Goal: Task Accomplishment & Management: Use online tool/utility

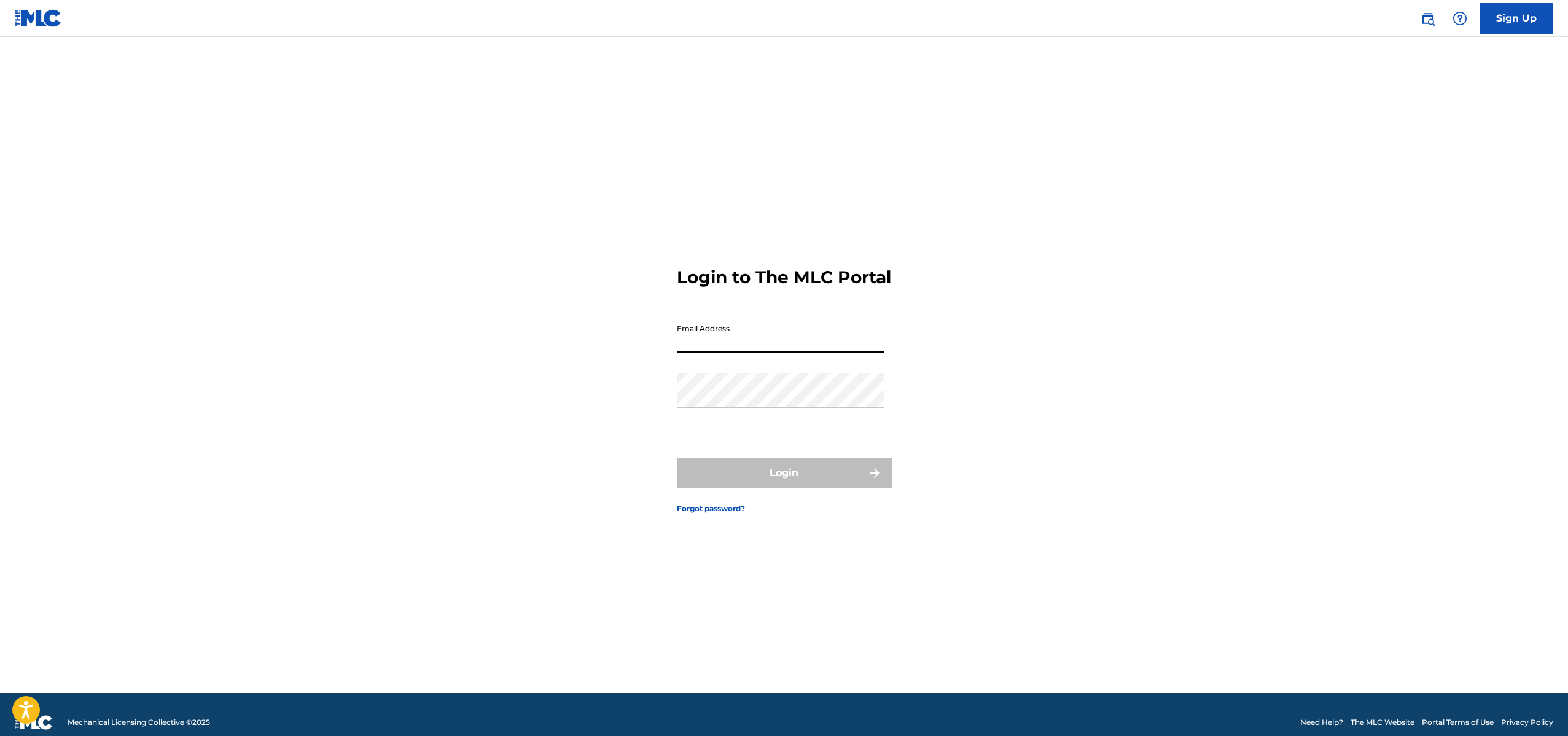
click at [740, 352] on input "Email Address" at bounding box center [780, 334] width 207 height 35
type input "[EMAIL_ADDRESS][DOMAIN_NAME]"
click at [771, 477] on button "Login" at bounding box center [784, 472] width 215 height 31
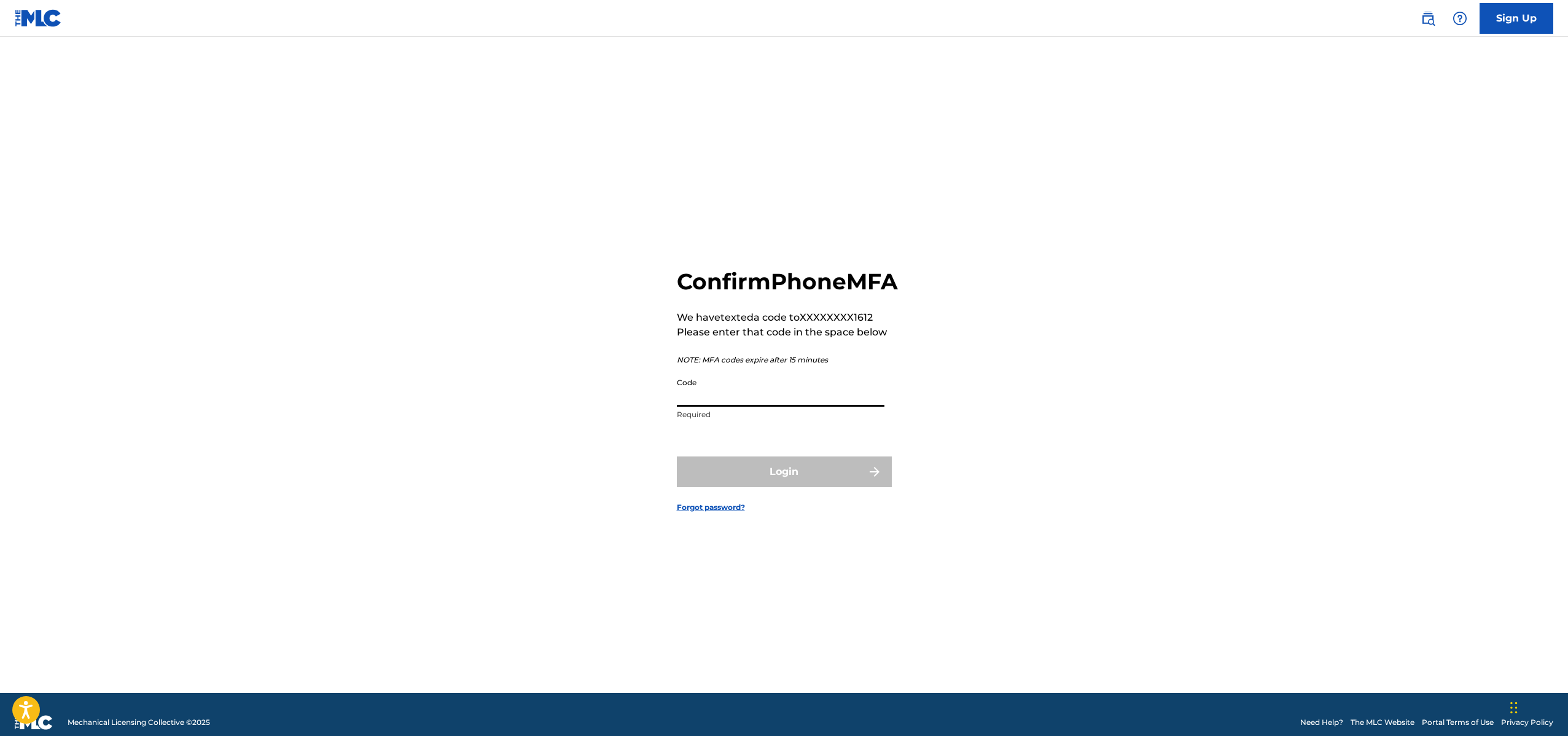
click at [709, 404] on input "Code" at bounding box center [780, 389] width 207 height 35
paste input "868050"
type input "868050"
click at [774, 478] on button "Login" at bounding box center [784, 471] width 215 height 31
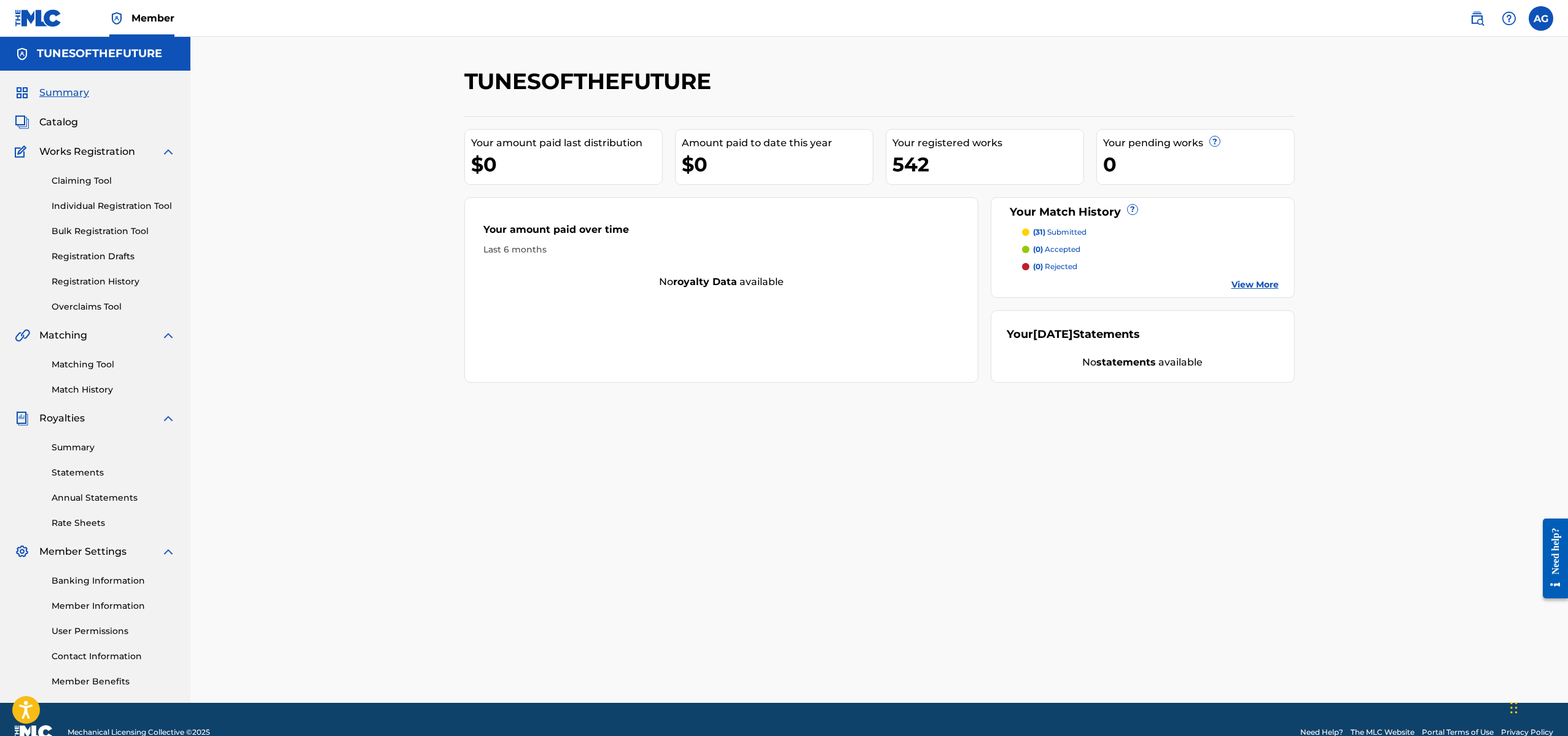
click at [103, 303] on link "Overclaims Tool" at bounding box center [113, 307] width 124 height 13
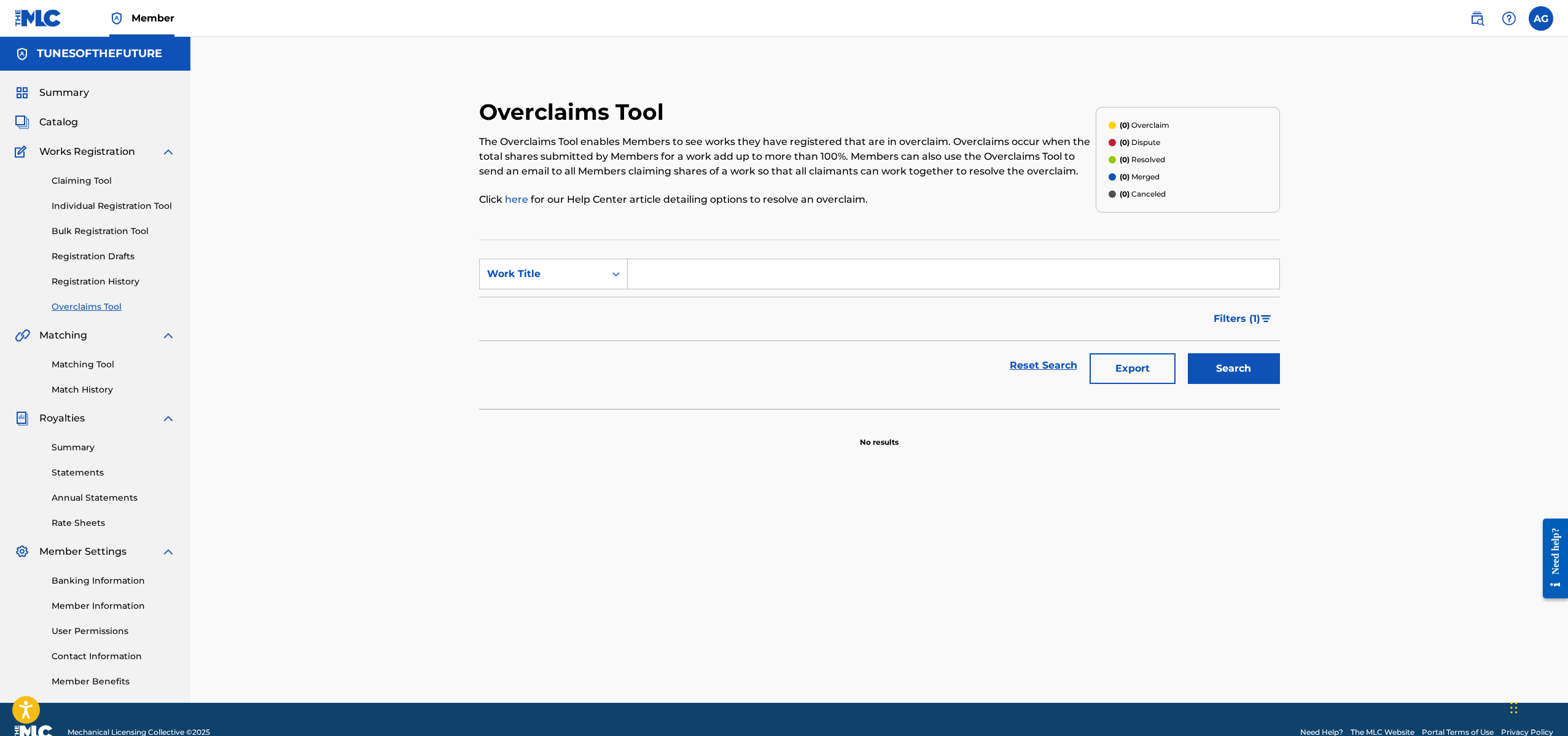
click at [665, 274] on input "Search Form" at bounding box center [953, 274] width 652 height 30
click at [1234, 380] on button "Search" at bounding box center [1234, 368] width 92 height 31
click at [746, 275] on input "shikorina" at bounding box center [953, 274] width 652 height 30
type input "shikor"
click at [1212, 363] on button "Search" at bounding box center [1234, 368] width 92 height 31
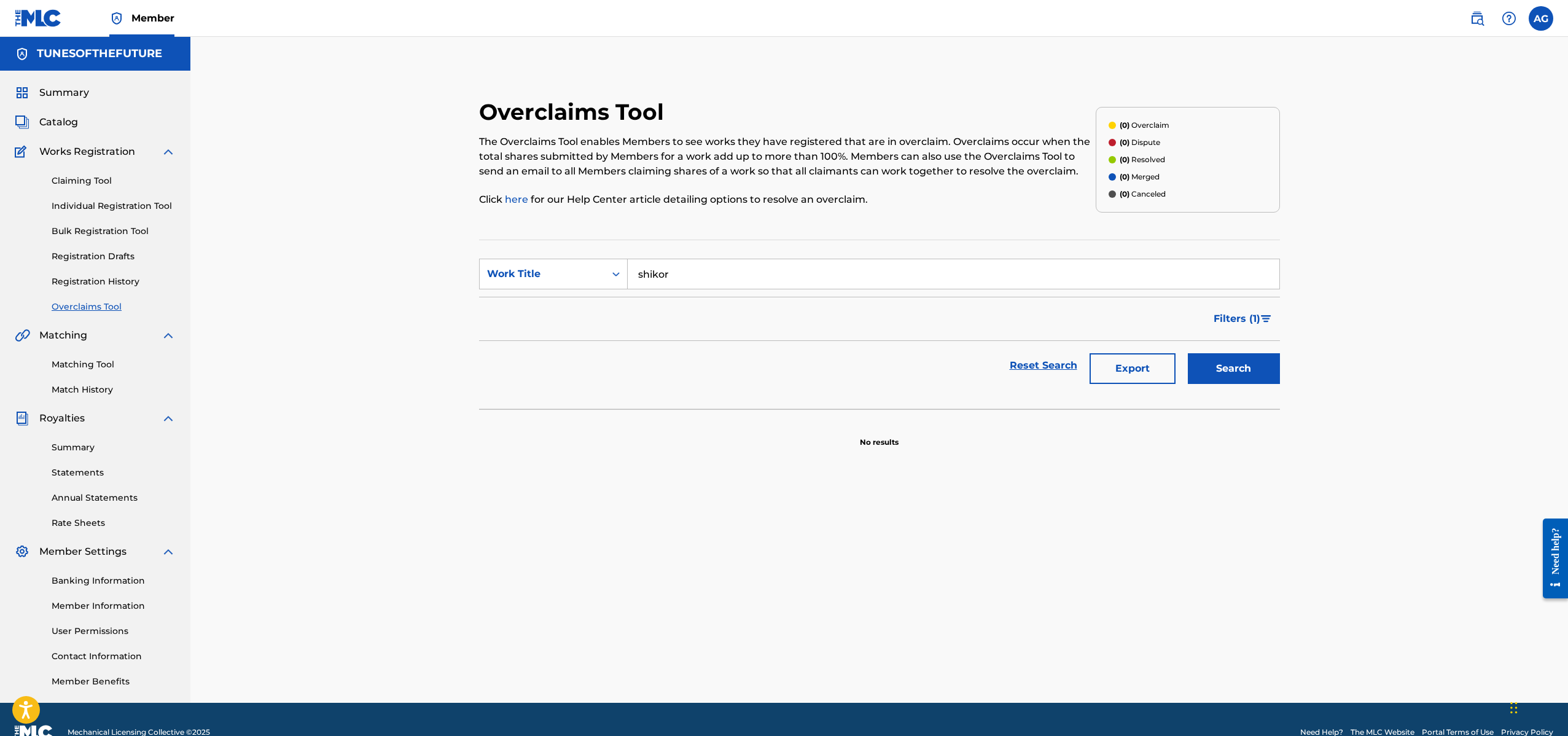
click at [1211, 363] on button "Search" at bounding box center [1234, 368] width 92 height 31
click at [83, 182] on link "Claiming Tool" at bounding box center [113, 181] width 124 height 13
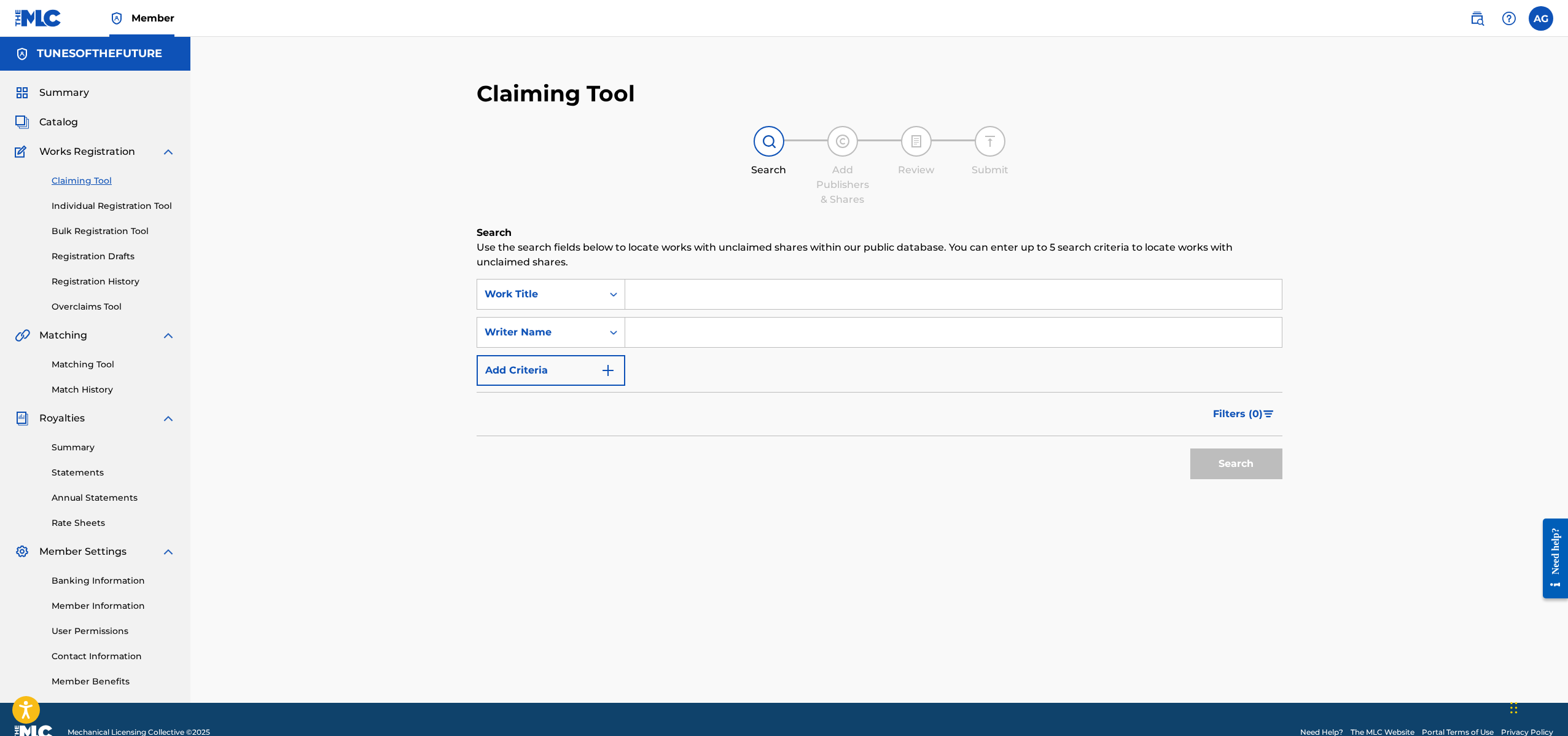
click at [693, 305] on input "Search Form" at bounding box center [953, 295] width 657 height 30
type input "shikorina"
click at [674, 372] on div "shikorina" at bounding box center [952, 381] width 656 height 22
click at [1235, 459] on button "Search" at bounding box center [1236, 463] width 92 height 31
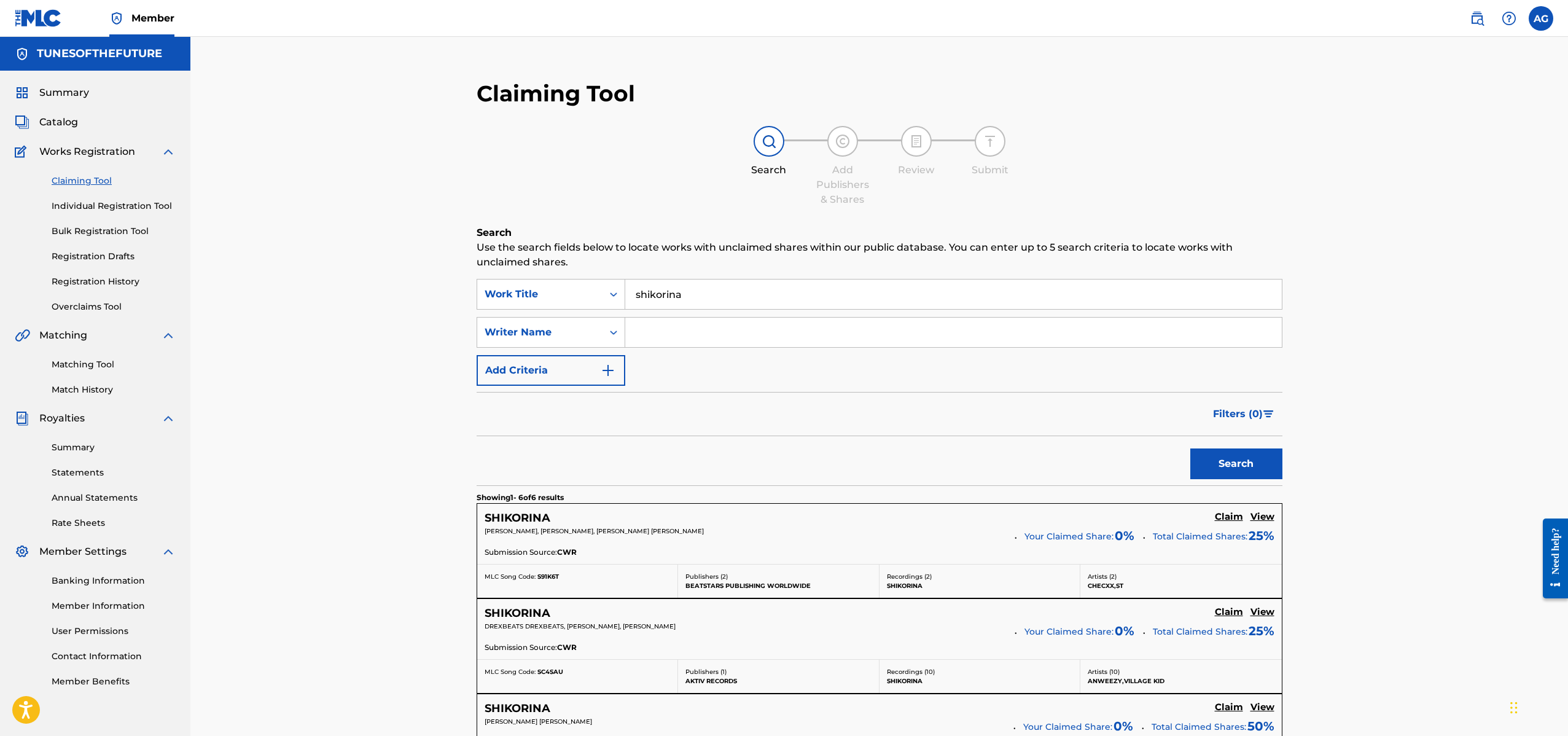
click at [673, 331] on input "Search Form" at bounding box center [953, 332] width 657 height 30
click at [557, 341] on div "Writer Name" at bounding box center [540, 332] width 125 height 24
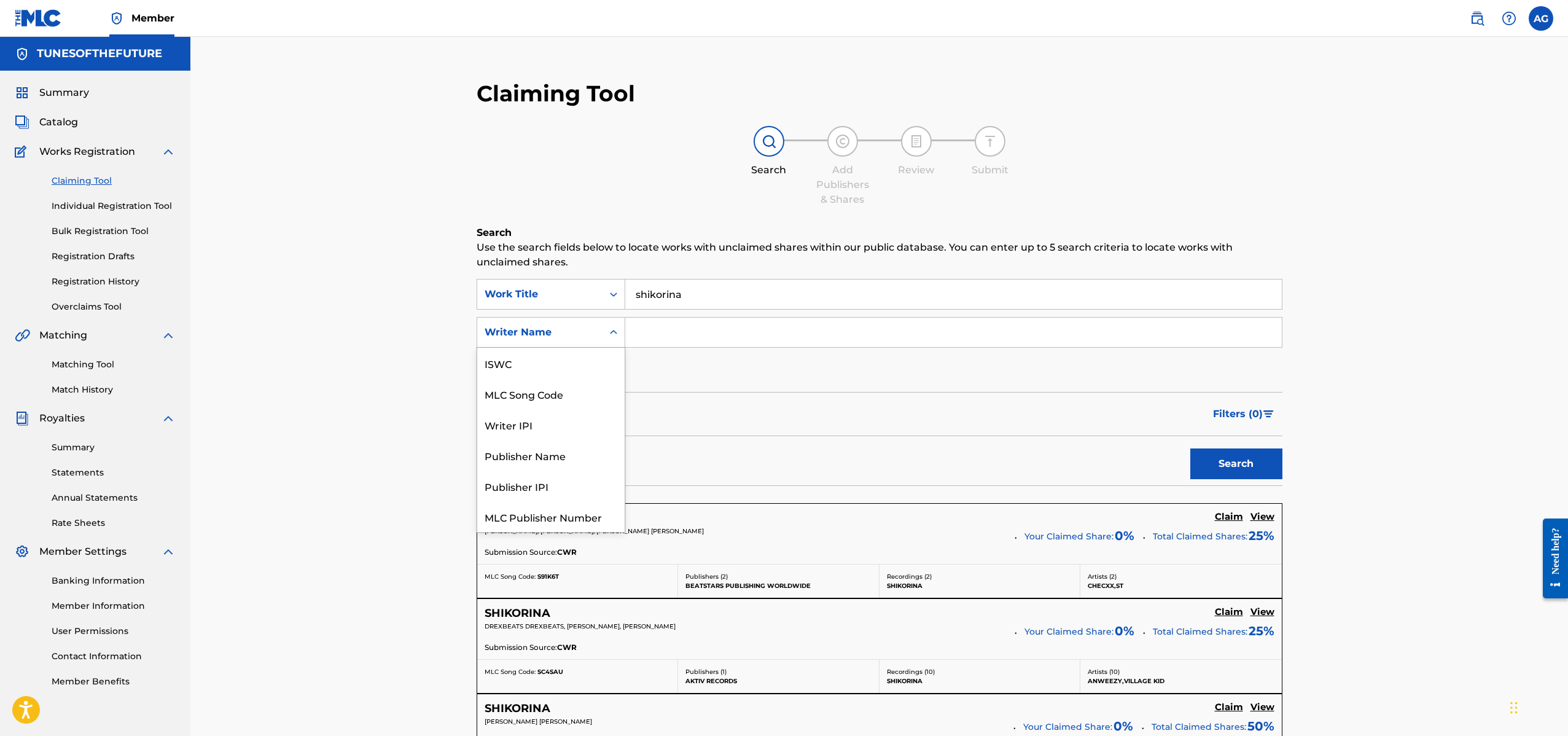
scroll to position [31, 0]
click at [653, 328] on input "Search Form" at bounding box center [953, 332] width 657 height 30
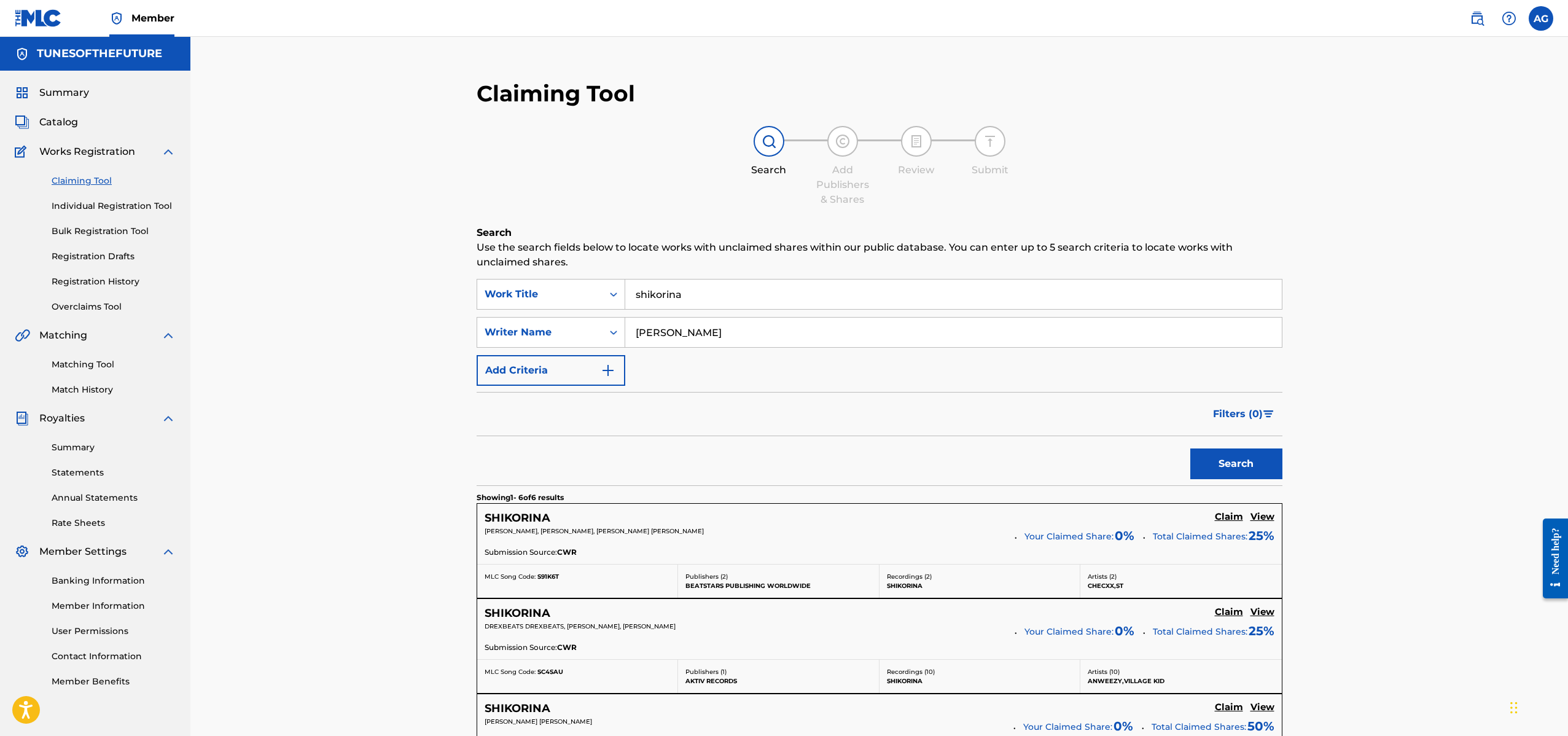
click at [1226, 467] on button "Search" at bounding box center [1236, 463] width 92 height 31
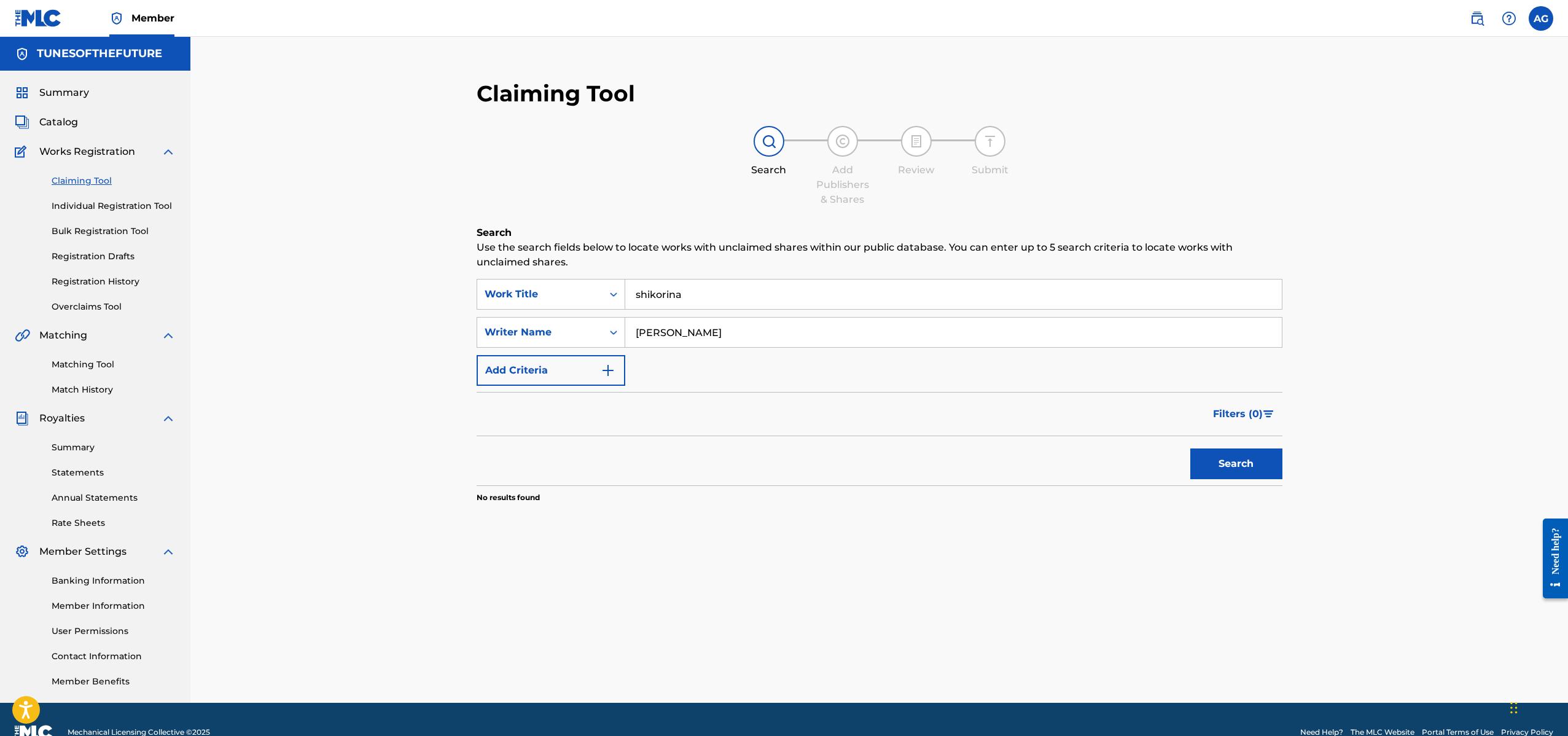
click at [729, 337] on input "[PERSON_NAME]" at bounding box center [953, 332] width 657 height 30
type input "[PERSON_NAME]"
click at [1261, 479] on div "Search" at bounding box center [1233, 461] width 98 height 50
click at [1335, 454] on div "Claiming Tool Search Add Publishers & Shares Review Submit Search Use the searc…" at bounding box center [879, 369] width 1378 height 666
click at [1256, 461] on button "Search" at bounding box center [1236, 463] width 92 height 31
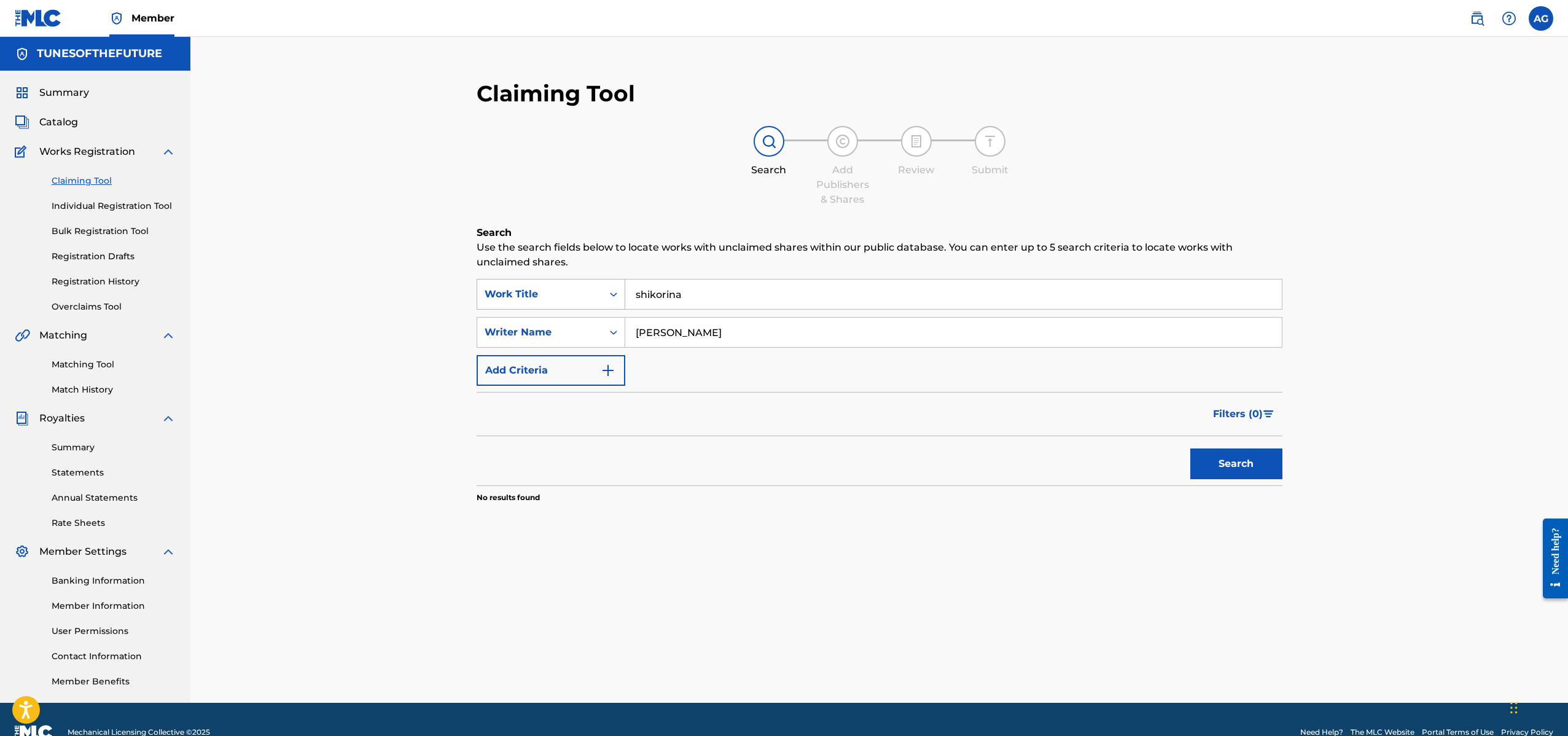
drag, startPoint x: 725, startPoint y: 332, endPoint x: 525, endPoint y: 297, distance: 203.0
click at [525, 297] on div "SearchWithCriteriafba2514d-4677-405e-9271-a8162335fc6b Work Title shikorina Sea…" at bounding box center [880, 332] width 806 height 107
click at [1212, 464] on button "Search" at bounding box center [1236, 463] width 92 height 31
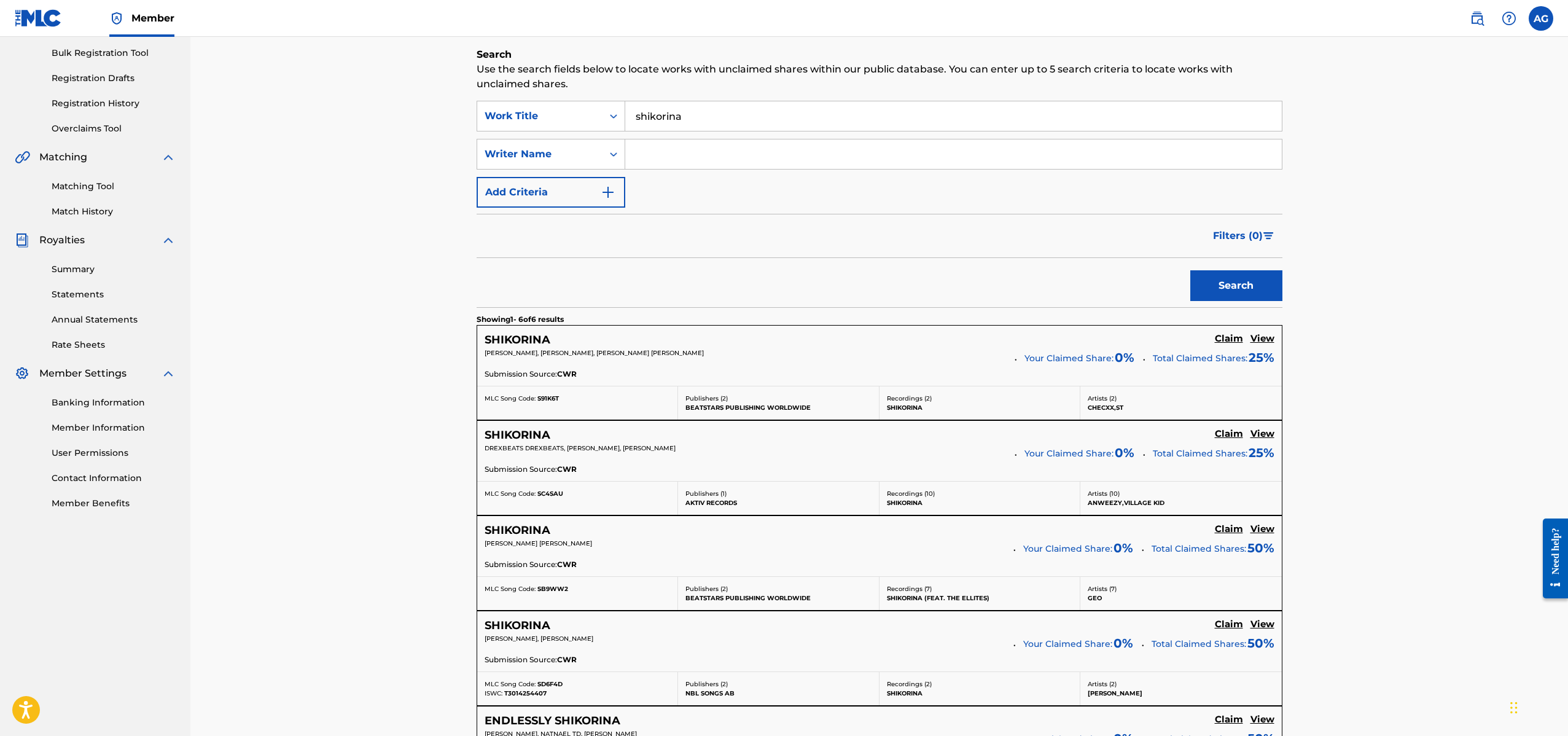
scroll to position [0, 0]
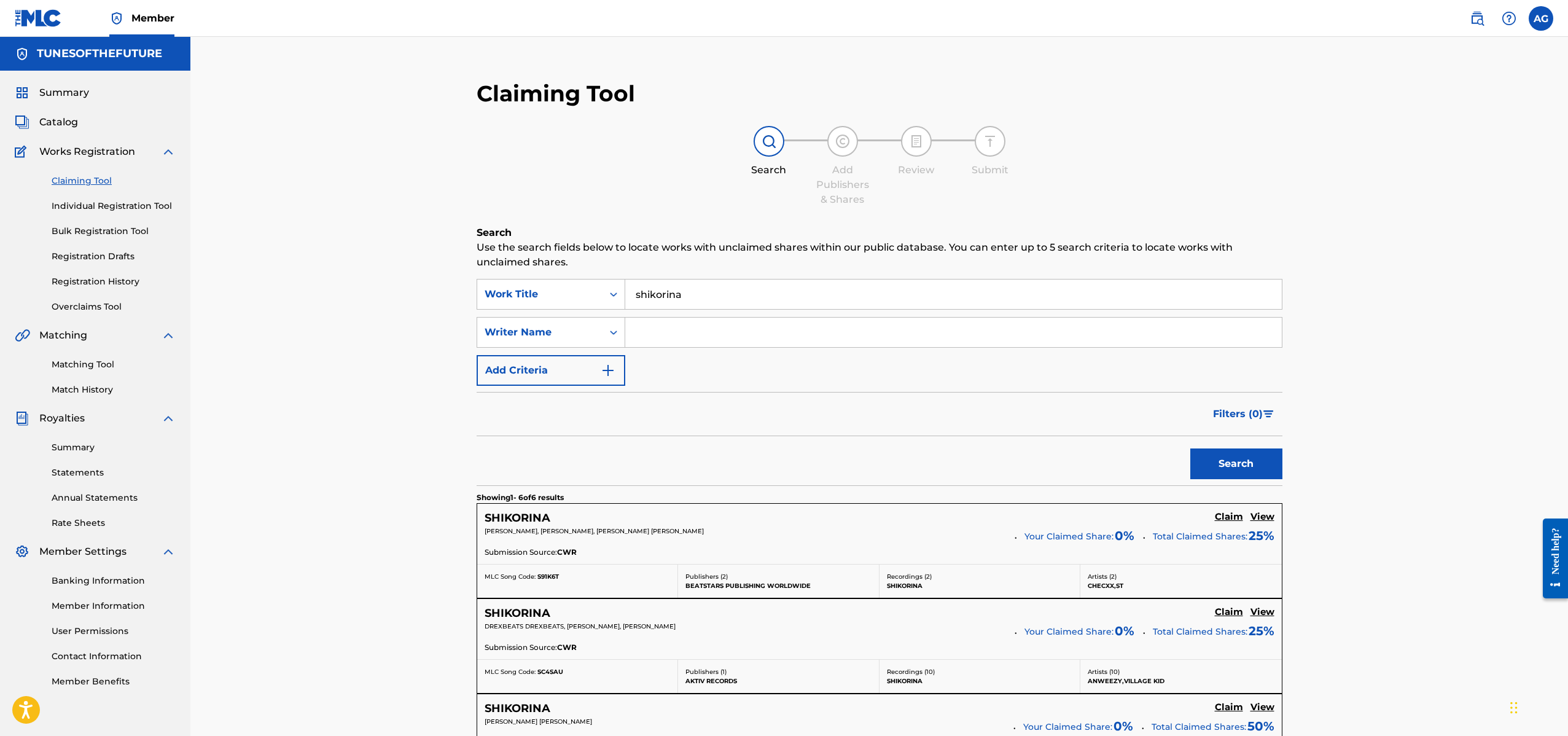
click at [650, 295] on input "shikorina" at bounding box center [953, 295] width 657 height 30
type input "shkorina"
click at [1222, 457] on button "Search" at bounding box center [1236, 463] width 92 height 31
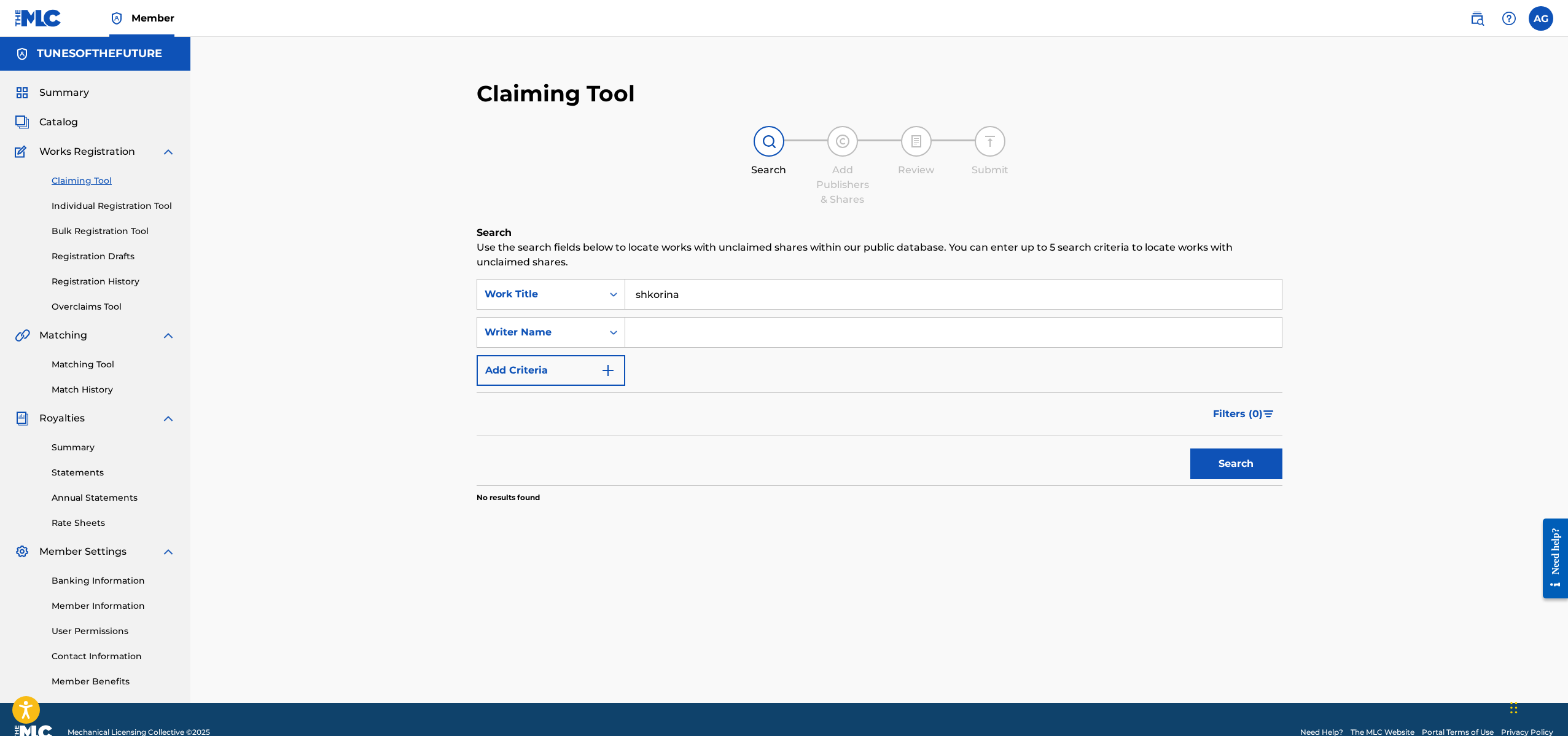
click at [1222, 457] on button "Search" at bounding box center [1236, 463] width 92 height 31
click at [716, 298] on input "shkorina" at bounding box center [953, 295] width 657 height 30
click at [576, 331] on div "Writer Name" at bounding box center [540, 332] width 110 height 15
click at [759, 388] on form "SearchWithCriteriafba2514d-4677-405e-9271-a8162335fc6b Work Title shkorina Sear…" at bounding box center [880, 382] width 806 height 206
